Goal: Check status: Check status

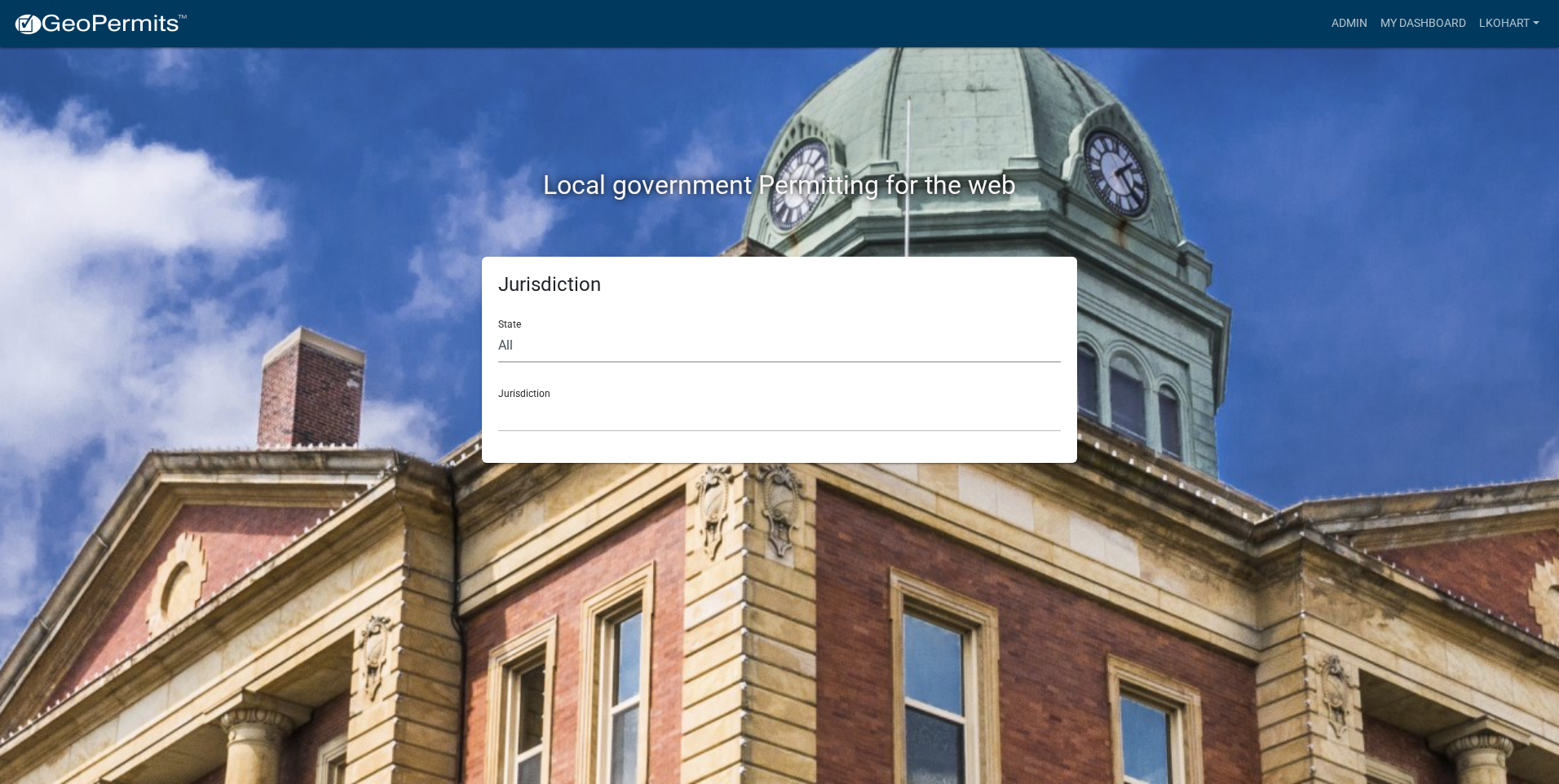
click at [570, 346] on select "All [US_STATE] [US_STATE] [US_STATE] [US_STATE] [US_STATE] [US_STATE] [US_STATE…" at bounding box center [779, 346] width 563 height 33
select select "[US_STATE]"
click at [498, 329] on select "All [US_STATE] [US_STATE] [US_STATE] [US_STATE] [US_STATE] [US_STATE] [US_STATE…" at bounding box center [779, 346] width 563 height 33
click at [587, 425] on select "[GEOGRAPHIC_DATA], [US_STATE] [GEOGRAPHIC_DATA], [US_STATE] [GEOGRAPHIC_DATA], …" at bounding box center [779, 416] width 563 height 33
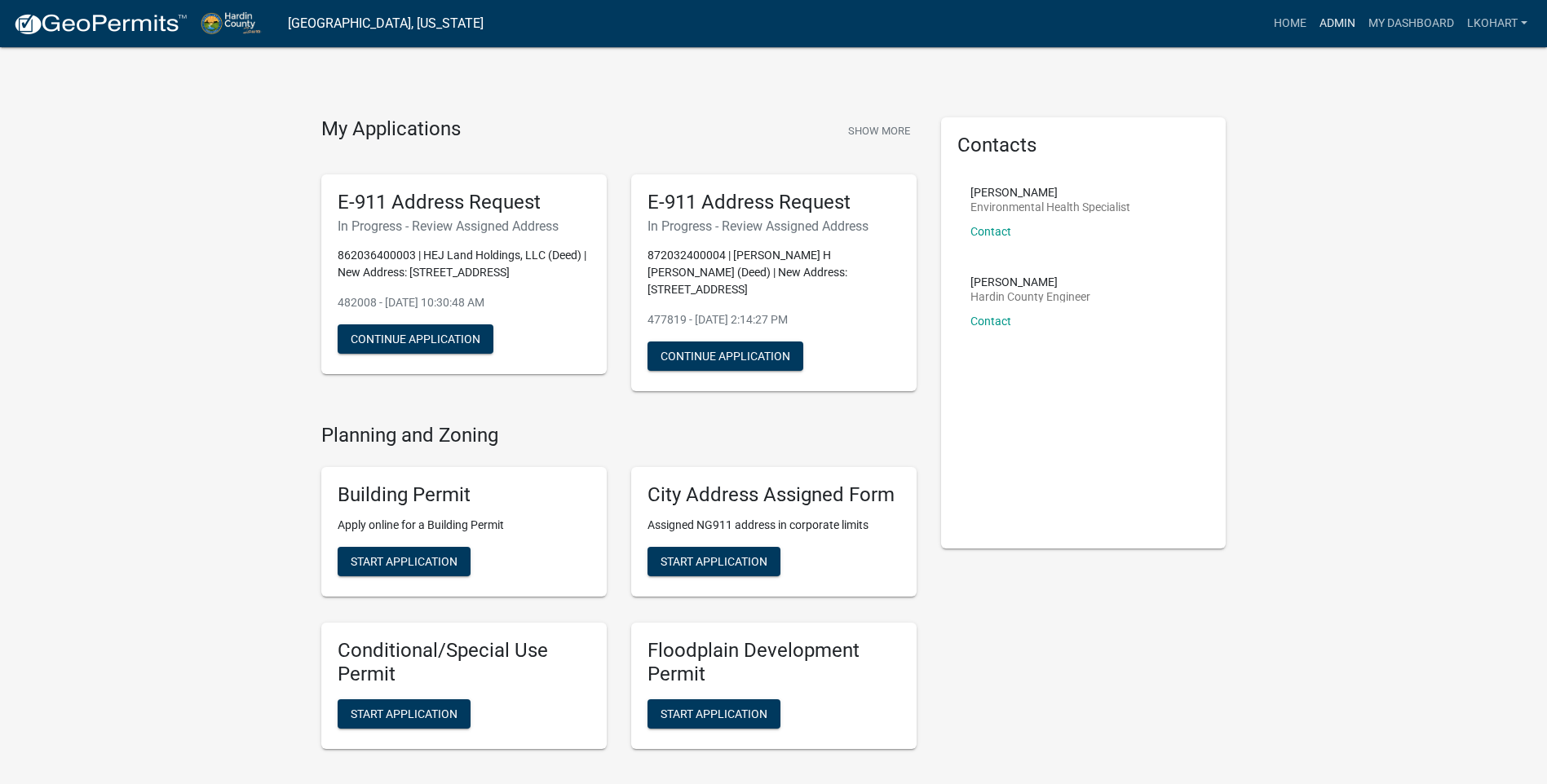
click at [1333, 24] on link "Admin" at bounding box center [1338, 23] width 49 height 31
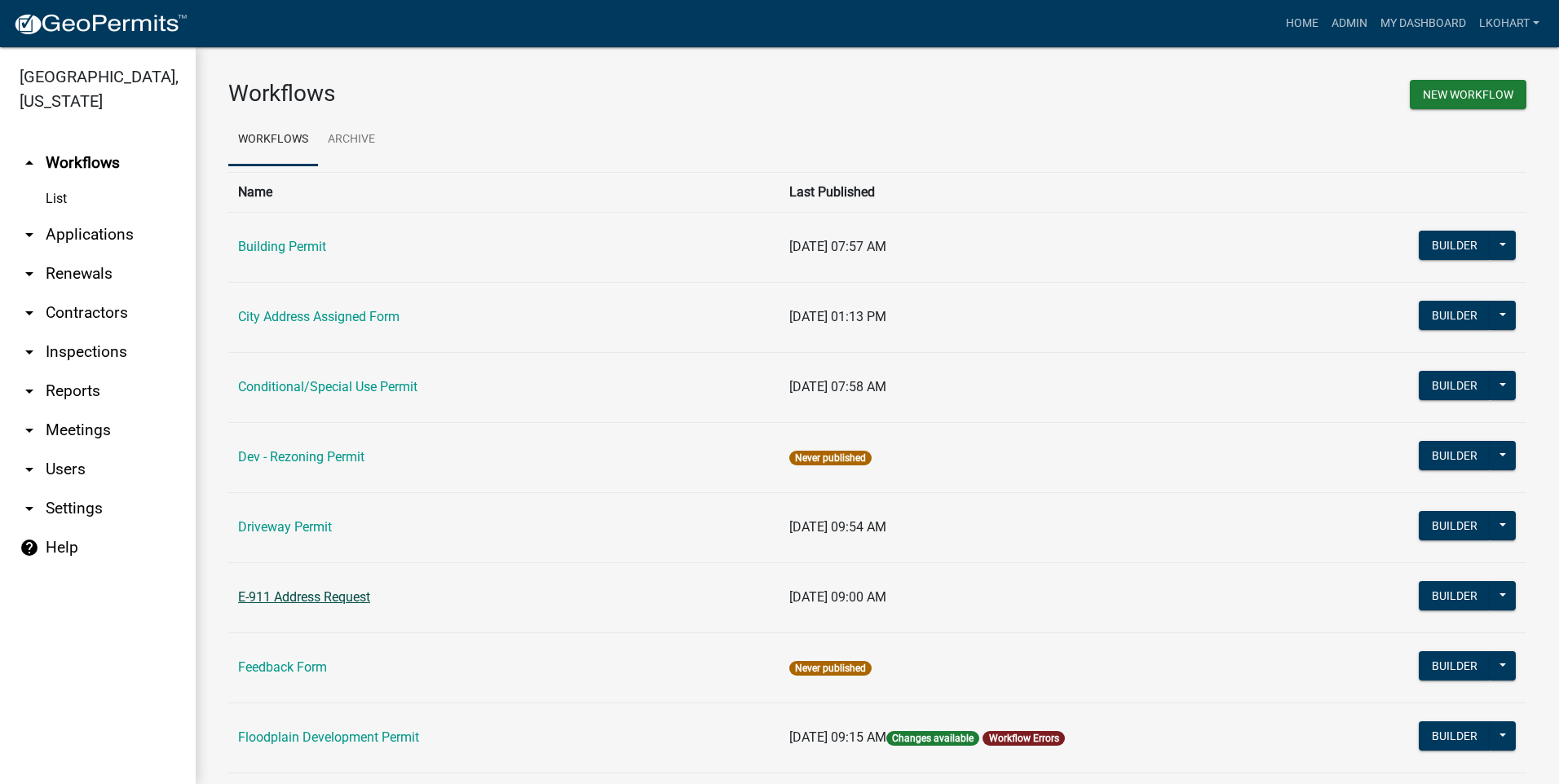
click at [299, 598] on link "E-911 Address Request" at bounding box center [304, 598] width 132 height 16
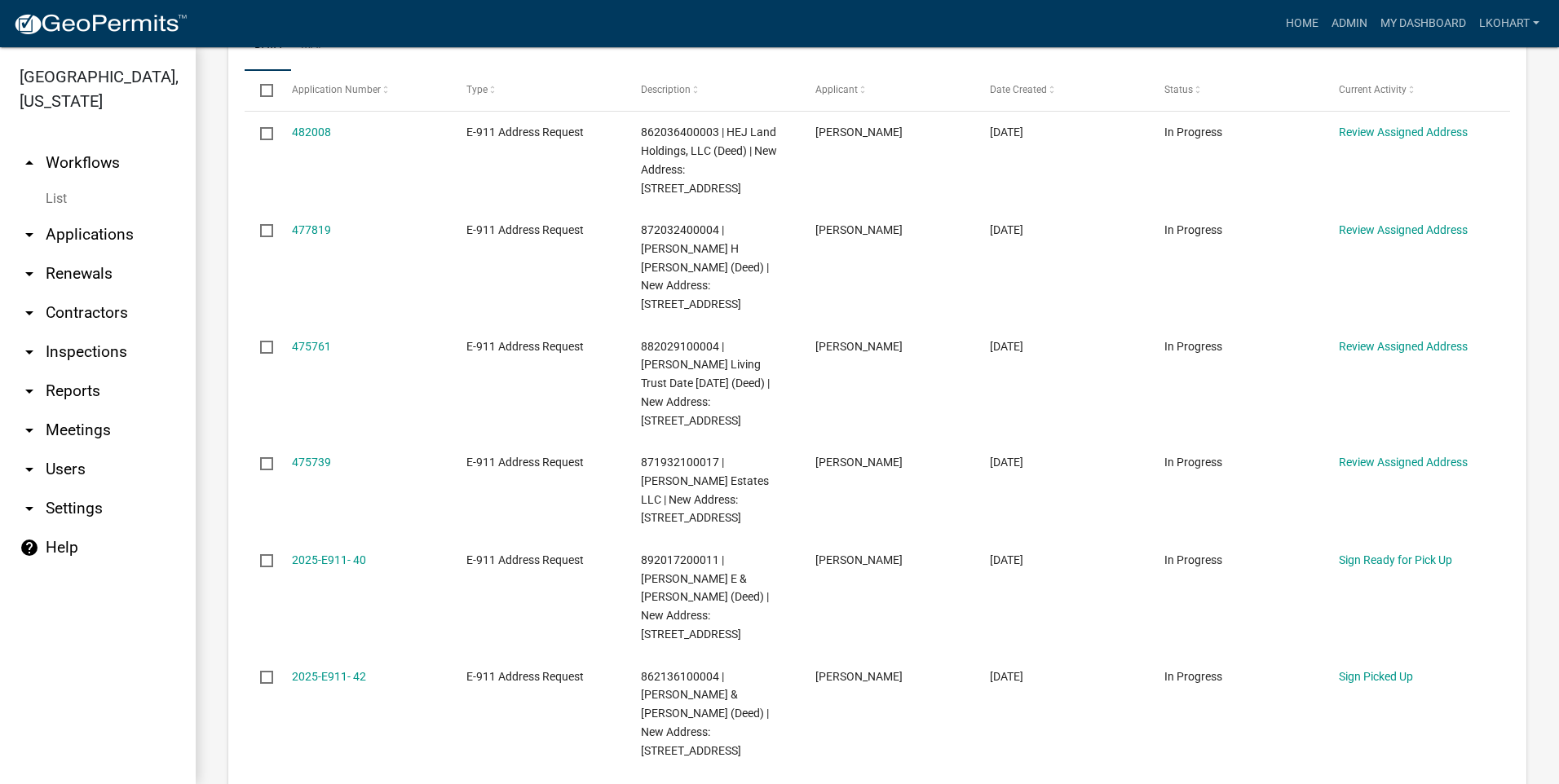
scroll to position [897, 0]
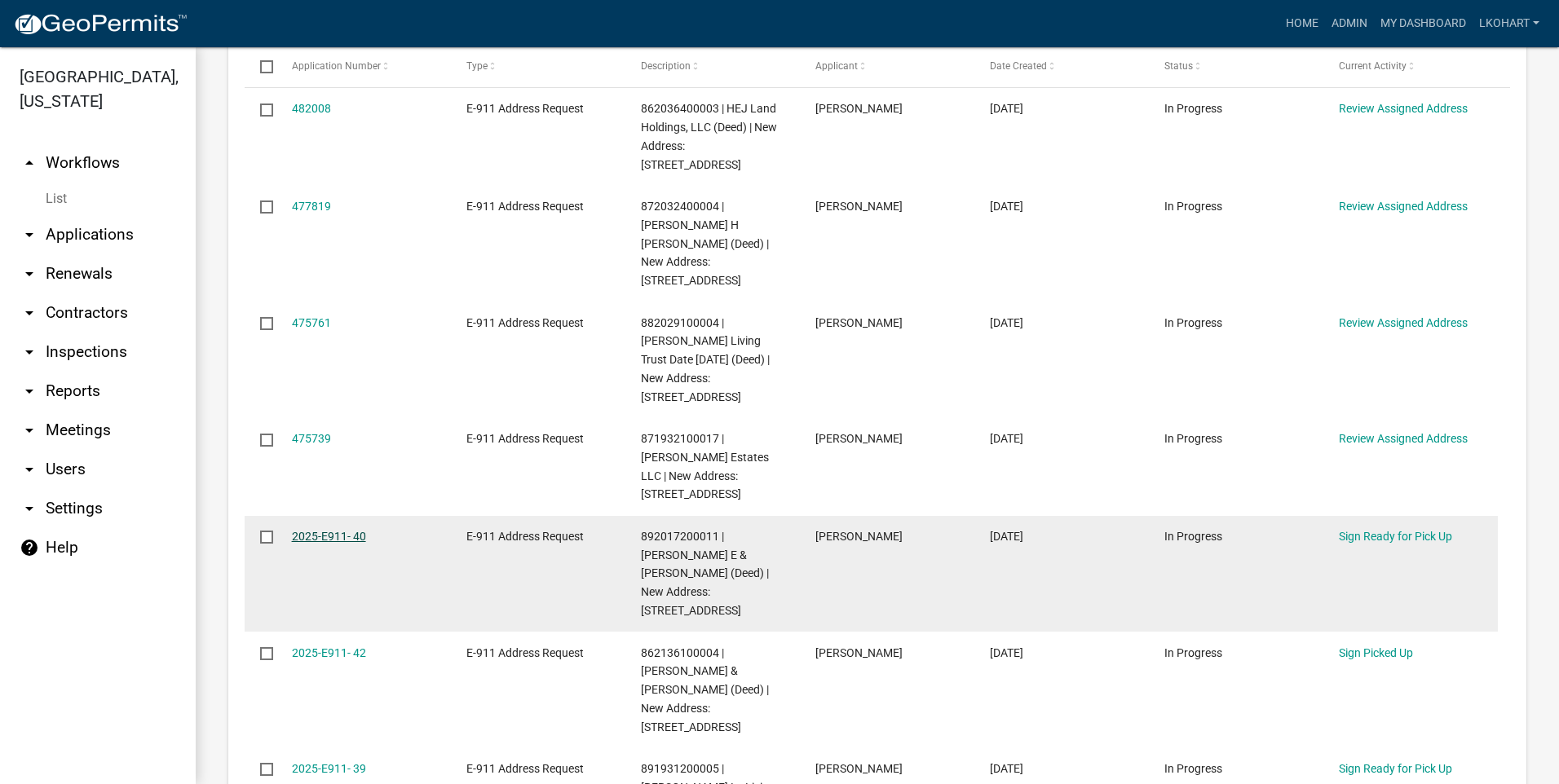
click at [328, 530] on link "2025-E911- 40" at bounding box center [329, 536] width 74 height 13
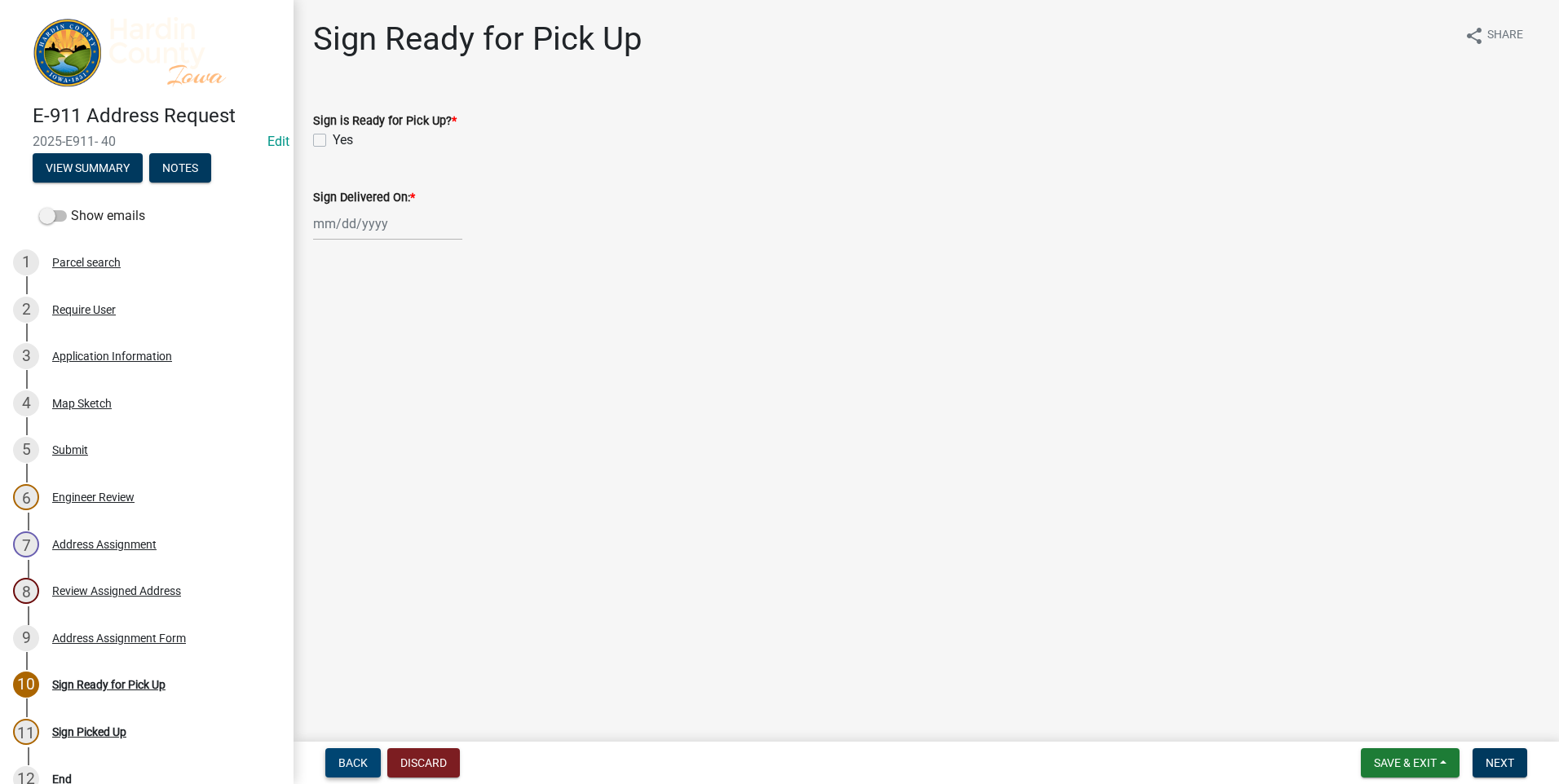
click at [355, 764] on span "Back" at bounding box center [354, 763] width 30 height 13
